Goal: Task Accomplishment & Management: Manage account settings

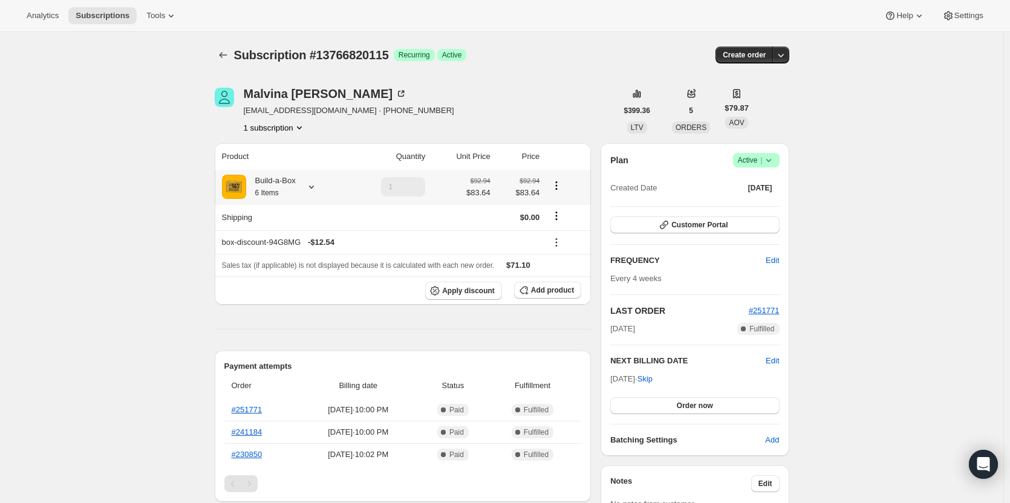
click at [310, 188] on icon at bounding box center [311, 187] width 12 height 12
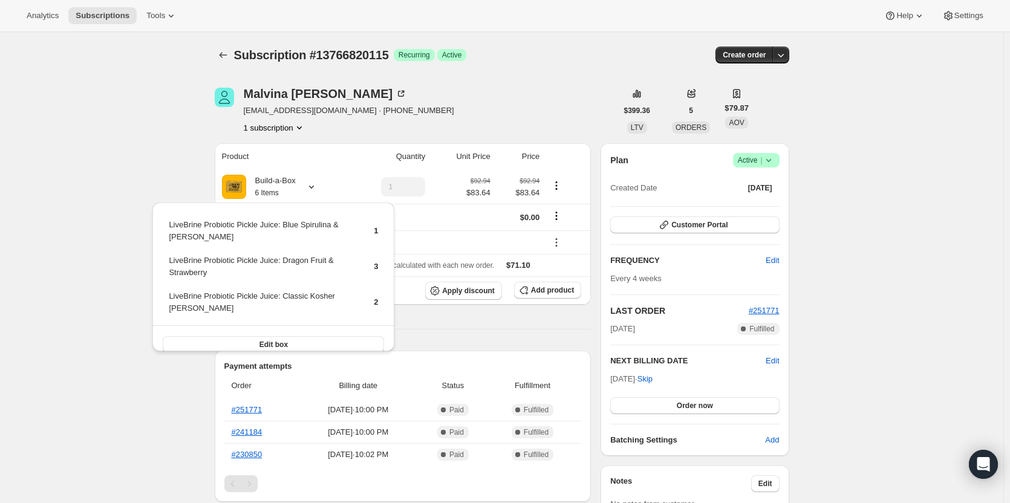
click at [56, 160] on div "Subscription #13766820115. This page is ready Subscription #13766820115 Success…" at bounding box center [502, 510] width 1004 height 956
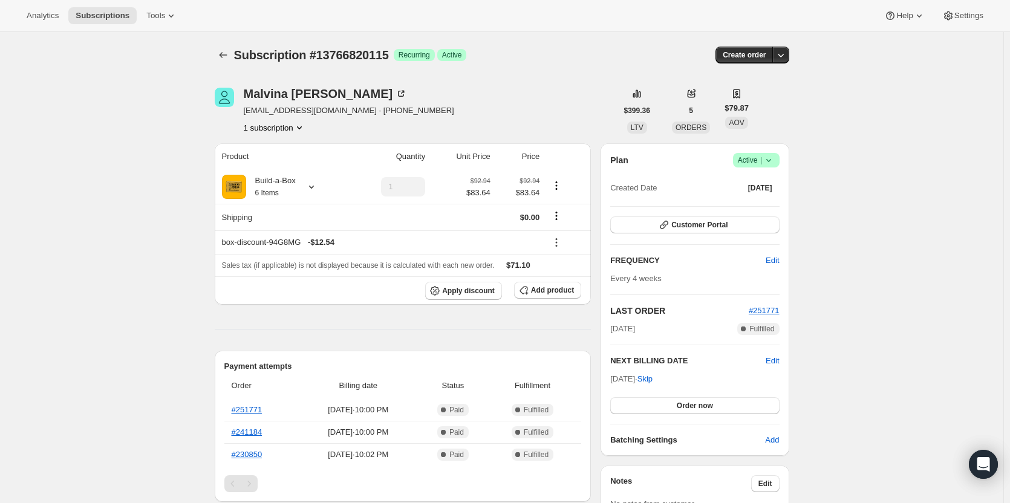
click at [759, 165] on span "Active |" at bounding box center [756, 160] width 37 height 12
click at [757, 203] on span "Cancel subscription" at bounding box center [760, 204] width 68 height 9
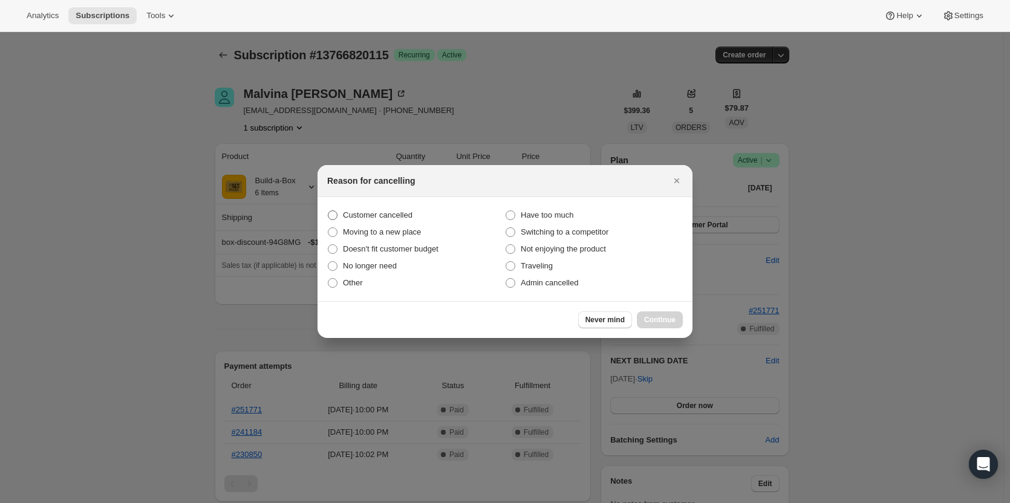
click at [339, 209] on label "Customer cancelled" at bounding box center [416, 215] width 178 height 17
click at [328, 211] on input "Customer cancelled" at bounding box center [328, 211] width 1 height 1
radio input "true"
click at [664, 324] on span "Continue" at bounding box center [659, 320] width 31 height 10
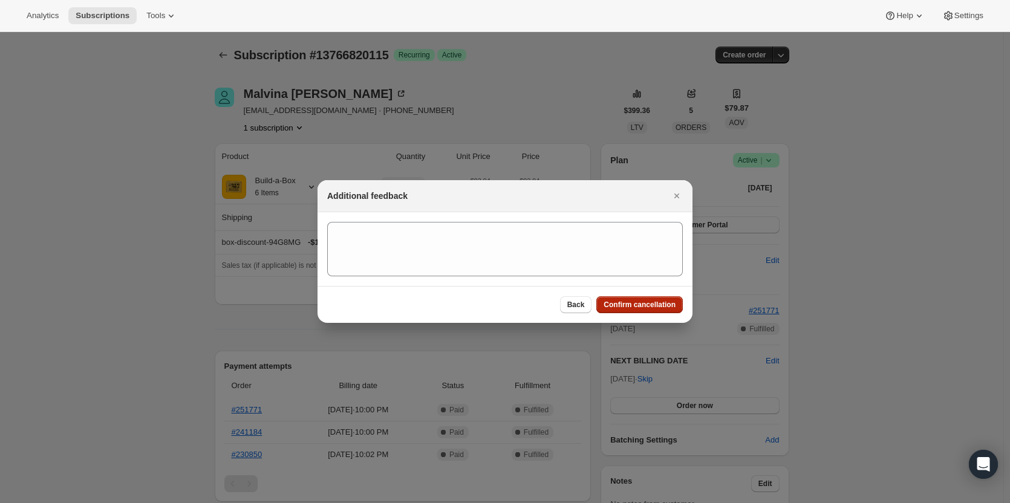
click at [629, 302] on span "Confirm cancellation" at bounding box center [640, 305] width 72 height 10
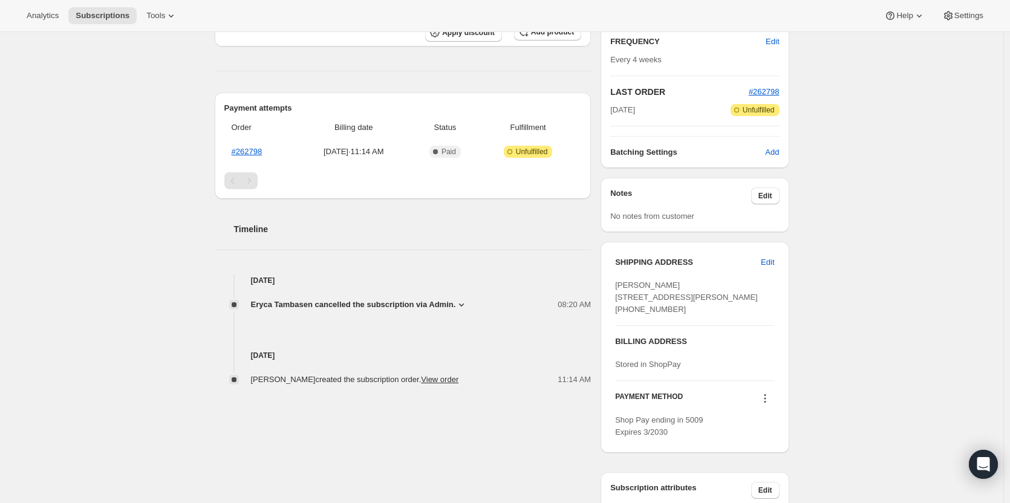
scroll to position [242, 0]
